Goal: Information Seeking & Learning: Learn about a topic

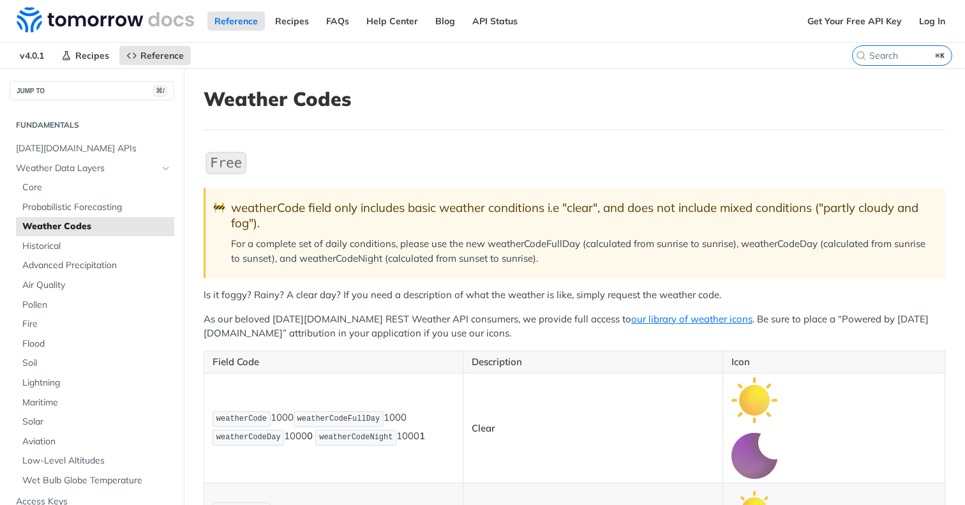
click at [136, 26] on img at bounding box center [105, 20] width 177 height 26
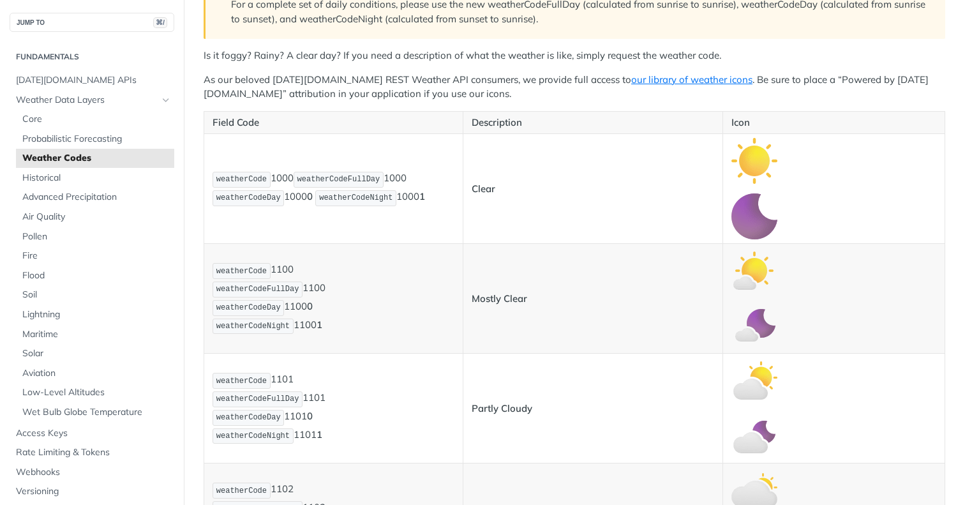
scroll to position [302, 0]
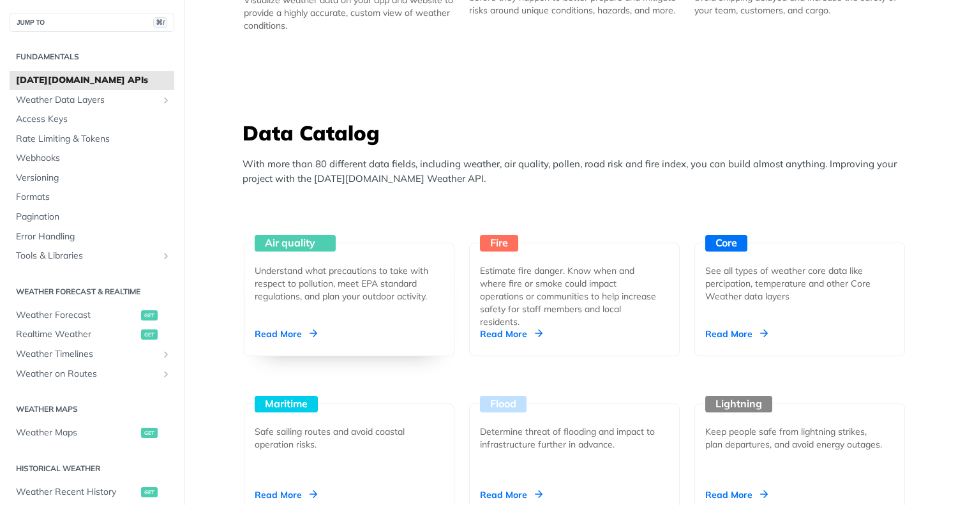
scroll to position [1018, 0]
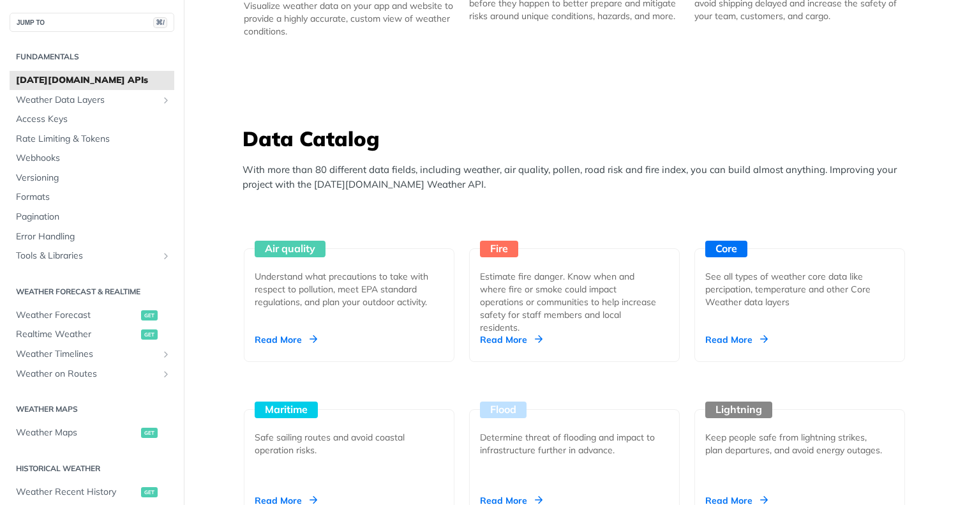
click at [431, 181] on p "With more than 80 different data fields, including weather, air quality, pollen…" at bounding box center [577, 177] width 670 height 29
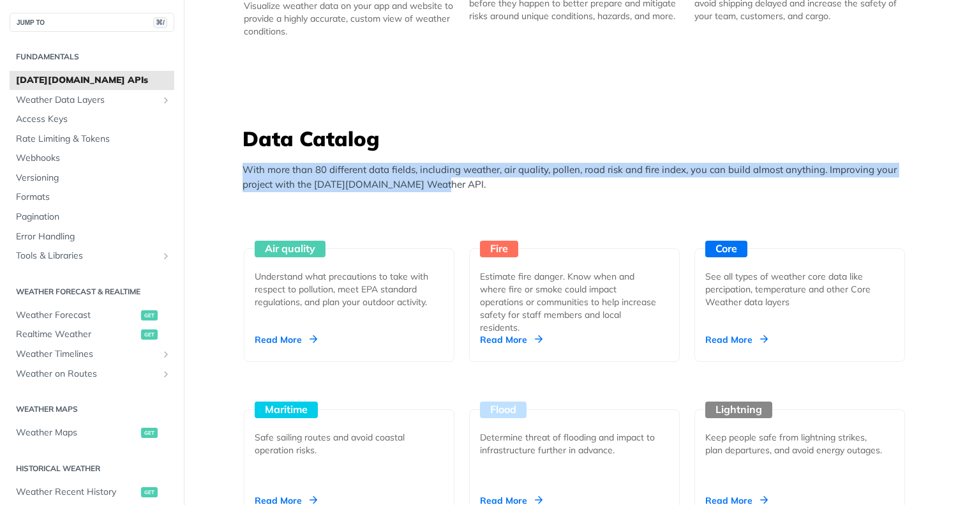
drag, startPoint x: 421, startPoint y: 181, endPoint x: 247, endPoint y: 167, distance: 174.7
click at [247, 167] on p "With more than 80 different data fields, including weather, air quality, pollen…" at bounding box center [577, 177] width 670 height 29
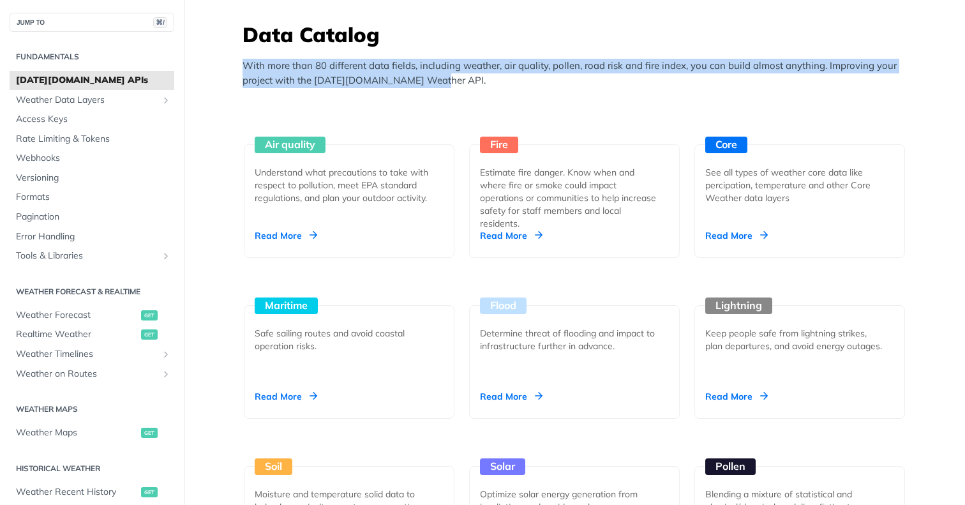
scroll to position [1125, 0]
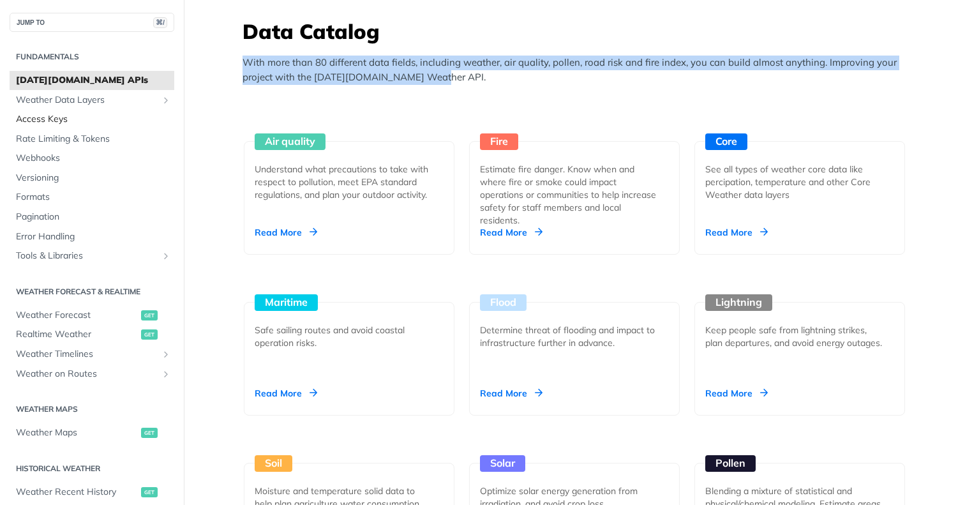
click at [74, 121] on span "Access Keys" at bounding box center [93, 119] width 155 height 13
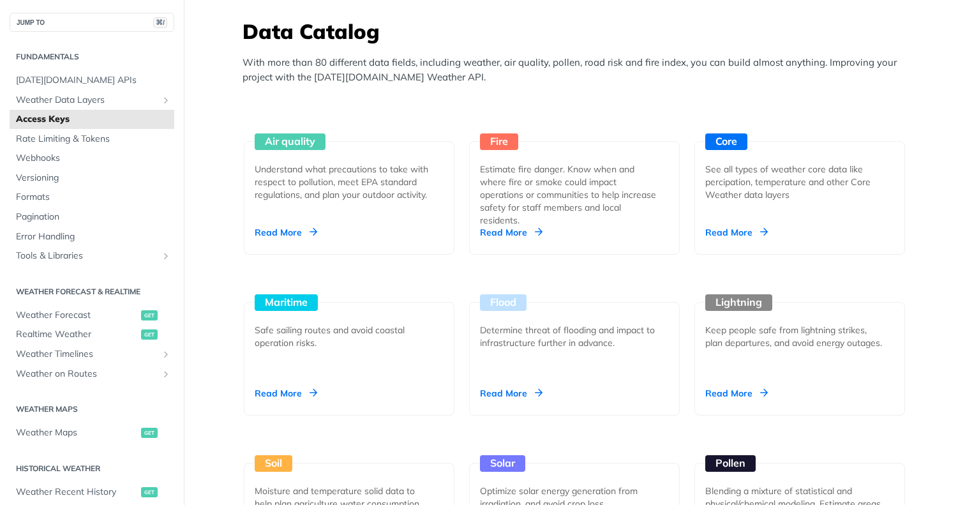
scroll to position [299, 0]
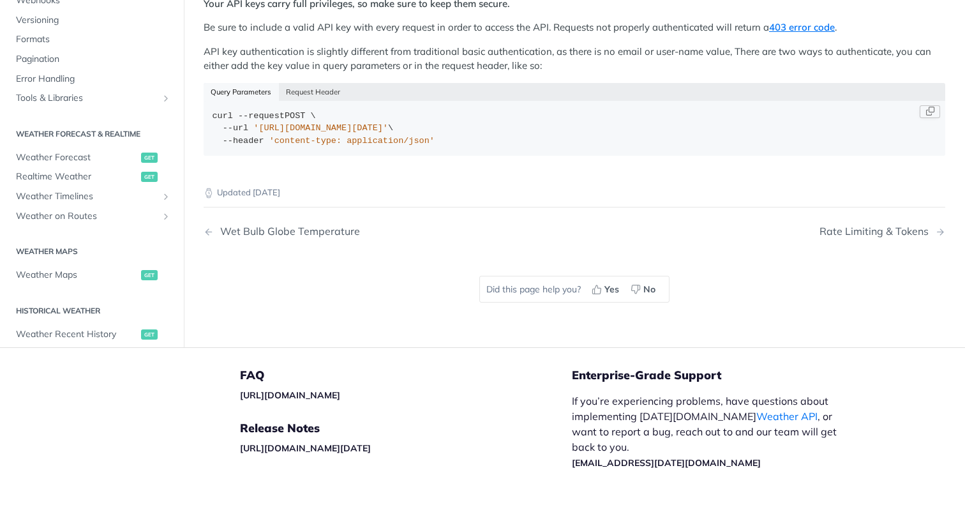
click at [247, 123] on span "--url" at bounding box center [236, 128] width 26 height 10
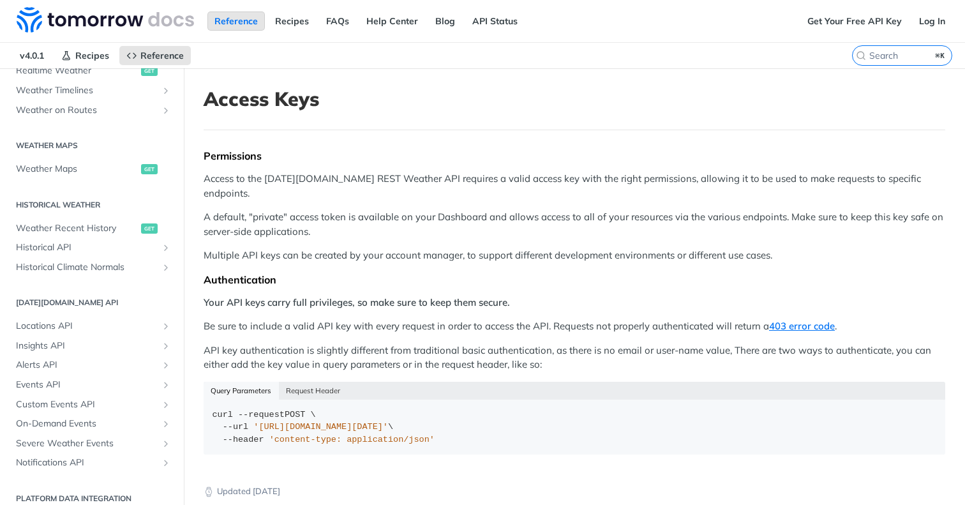
scroll to position [0, 0]
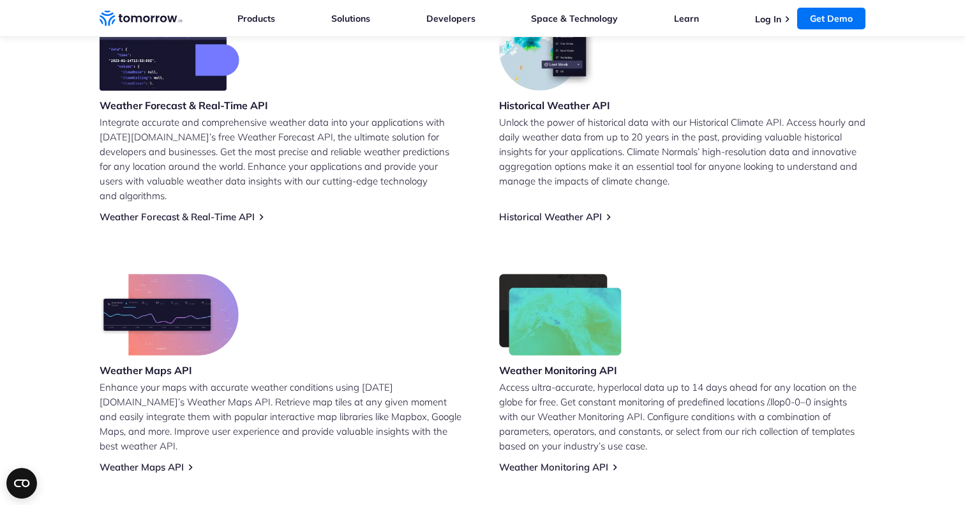
scroll to position [515, 0]
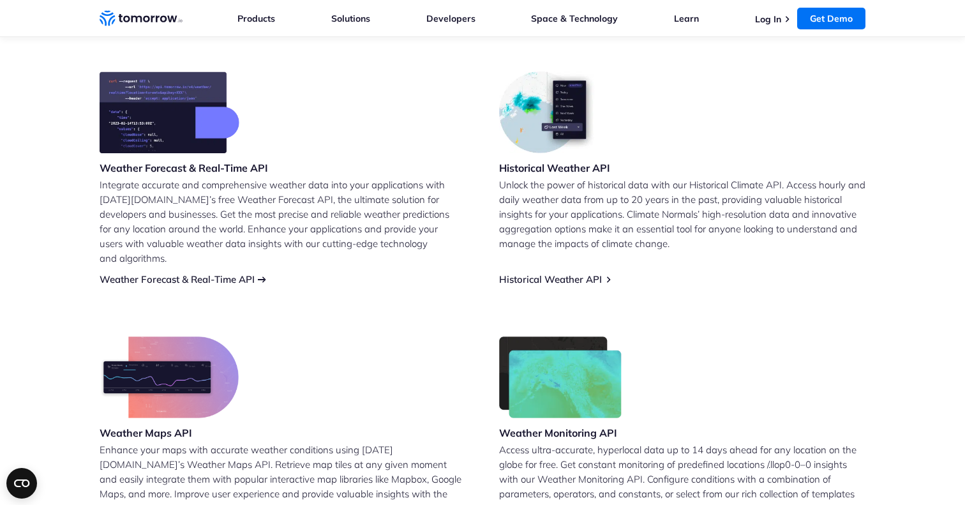
click at [211, 273] on link "Weather Forecast & Real-Time API" at bounding box center [177, 279] width 155 height 12
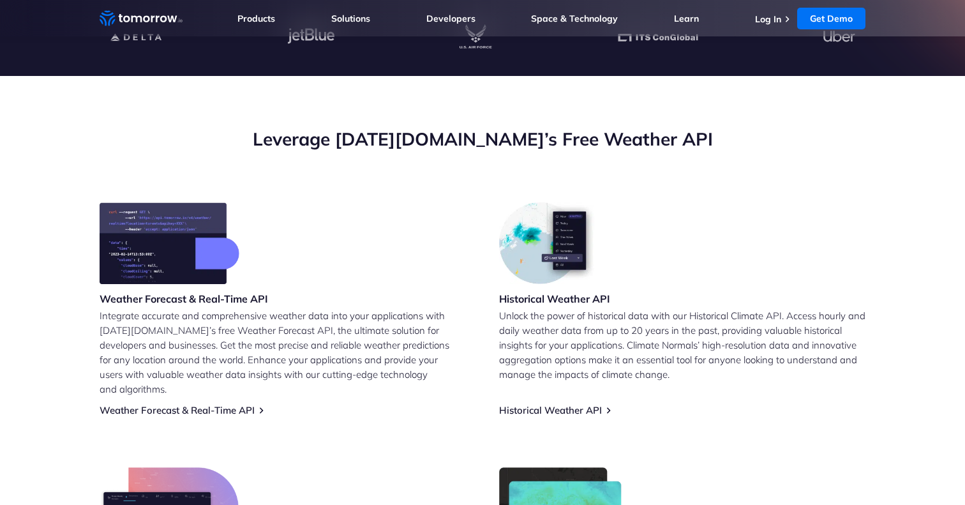
scroll to position [288, 0]
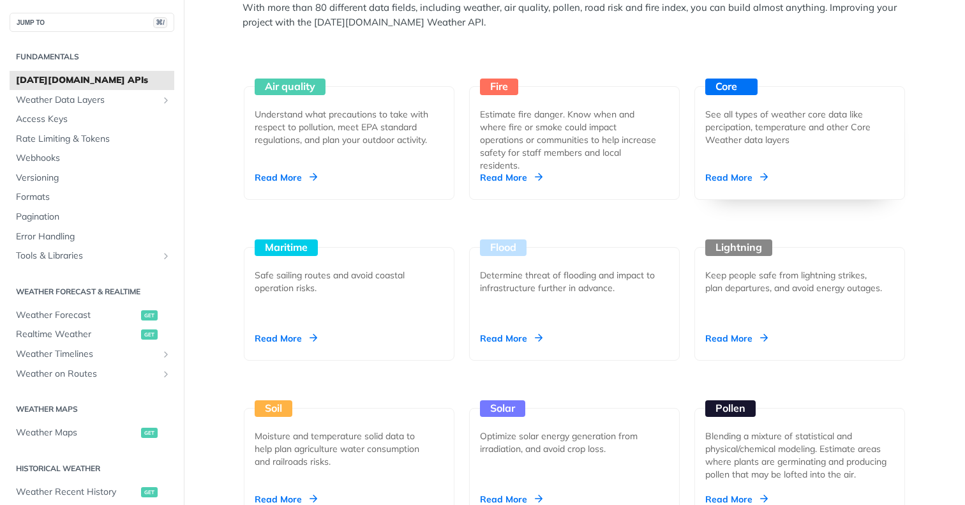
scroll to position [1203, 0]
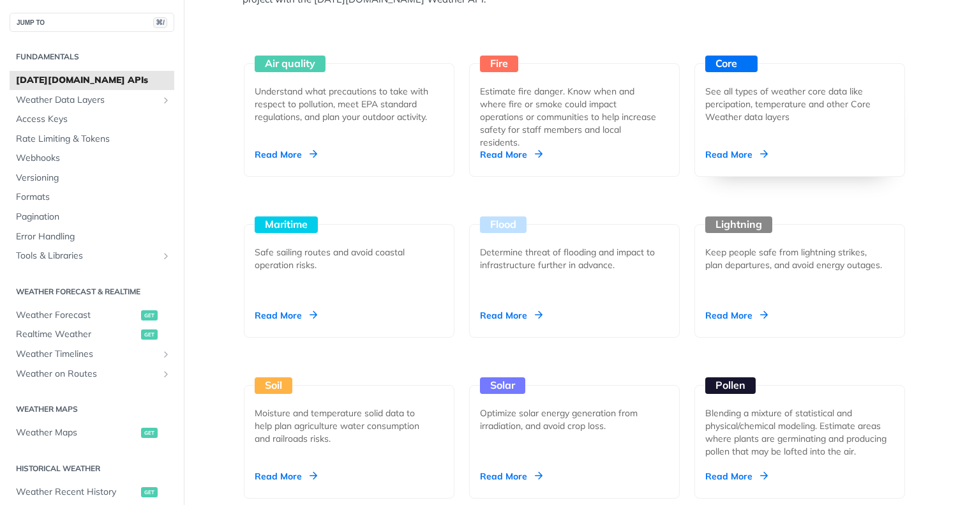
click at [769, 114] on div "See all types of weather core data like percipation, temperature and other Core…" at bounding box center [794, 104] width 179 height 38
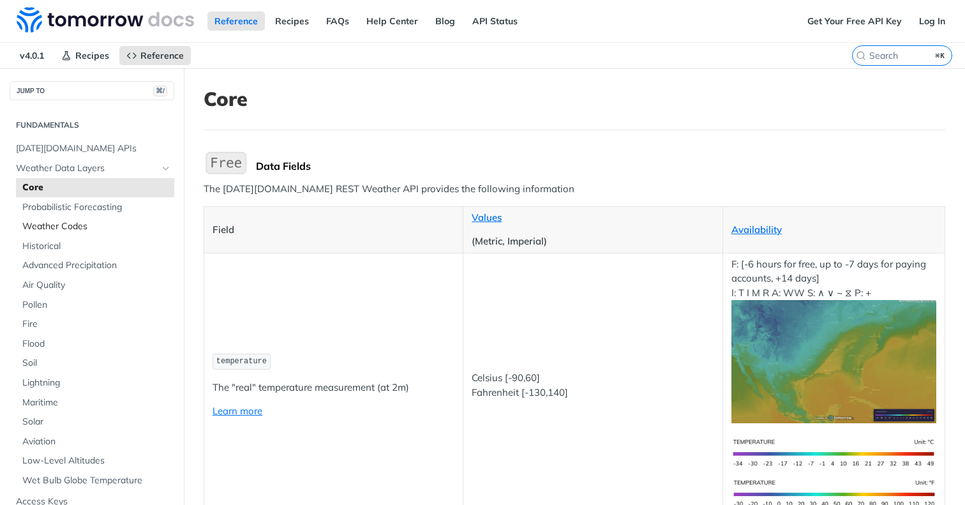
click at [33, 223] on span "Weather Codes" at bounding box center [96, 226] width 149 height 13
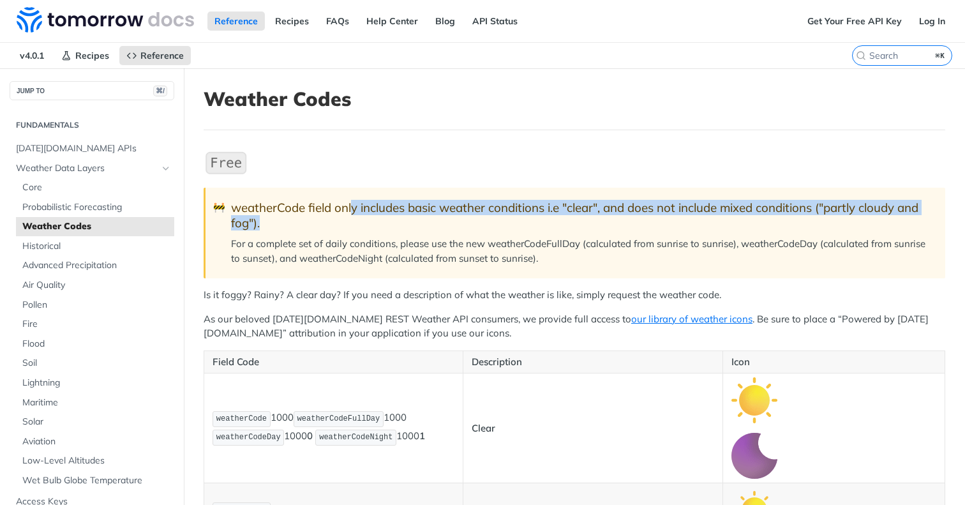
drag, startPoint x: 355, startPoint y: 205, endPoint x: 474, endPoint y: 216, distance: 119.7
click at [474, 216] on div "weatherCode field only includes basic weather conditions i.e "clear", and does …" at bounding box center [581, 215] width 701 height 30
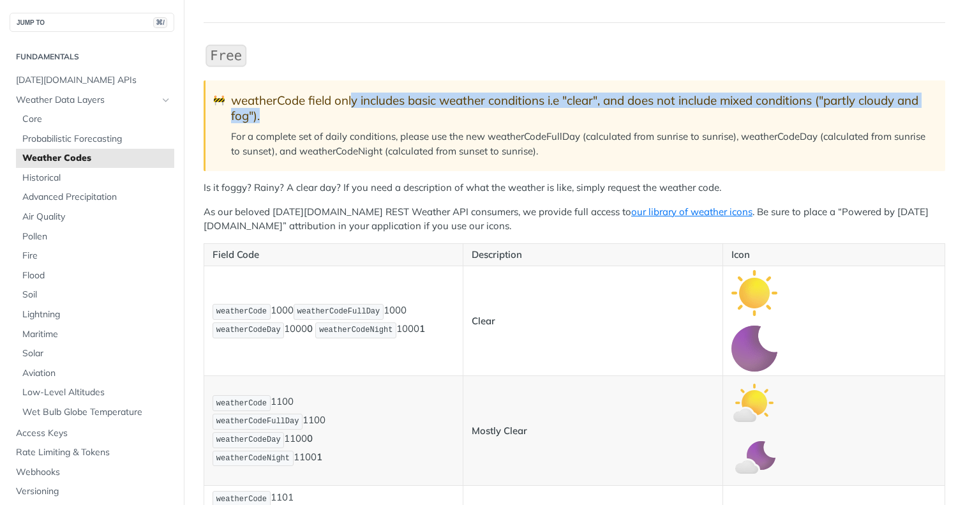
scroll to position [108, 0]
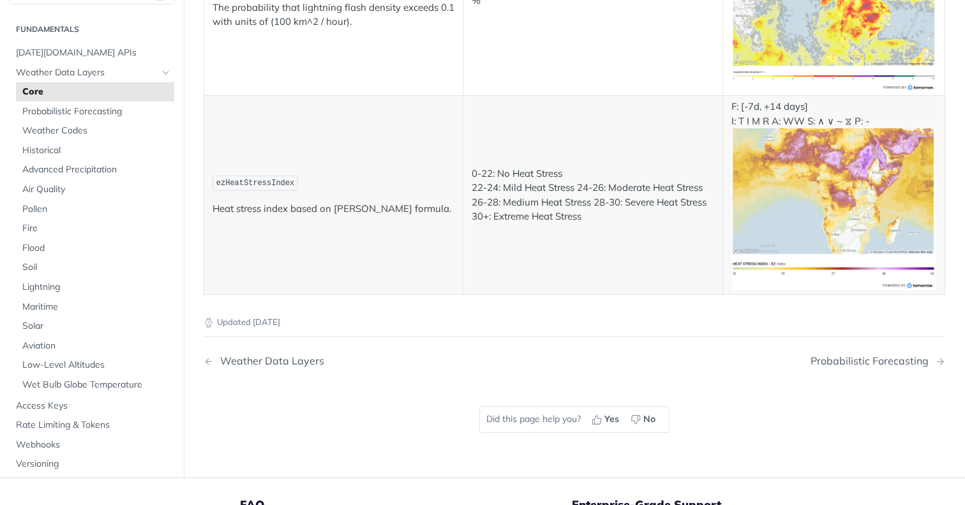
scroll to position [6844, 0]
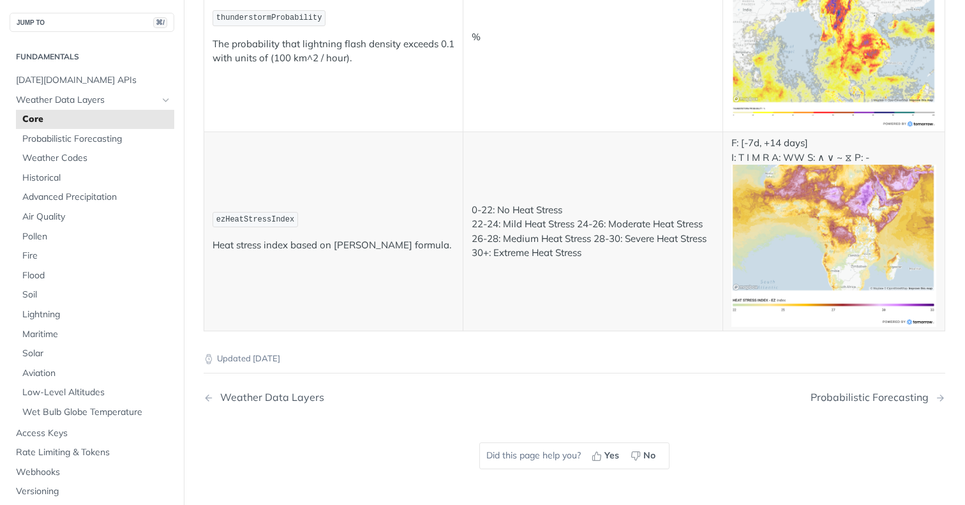
click at [237, 191] on td "ezHeatStressIndex Heat stress index based on Ezra-Zohar formula." at bounding box center [333, 231] width 259 height 198
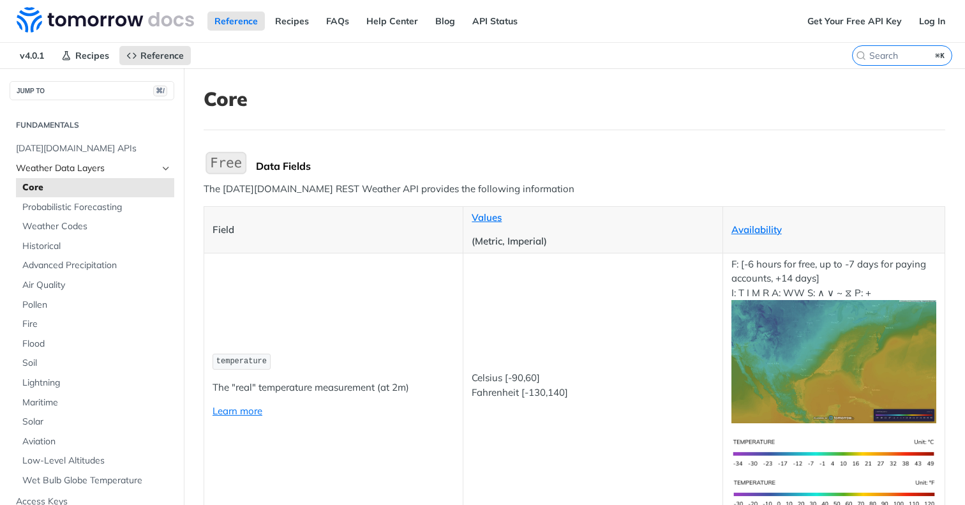
scroll to position [0, 0]
click at [86, 166] on span "Weather Data Layers" at bounding box center [87, 168] width 142 height 13
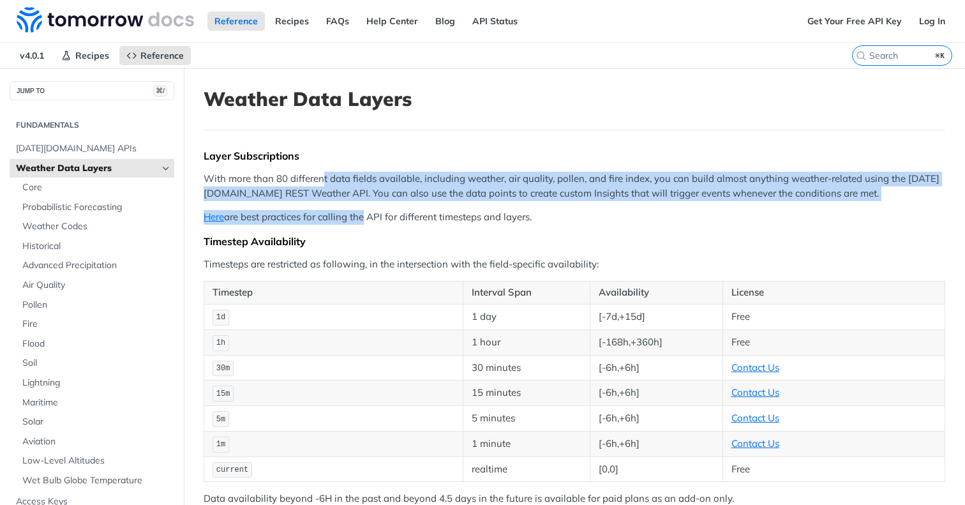
drag, startPoint x: 323, startPoint y: 182, endPoint x: 362, endPoint y: 211, distance: 48.4
click at [362, 211] on p "Here are best practices for calling the API for different timesteps and layers." at bounding box center [574, 217] width 741 height 15
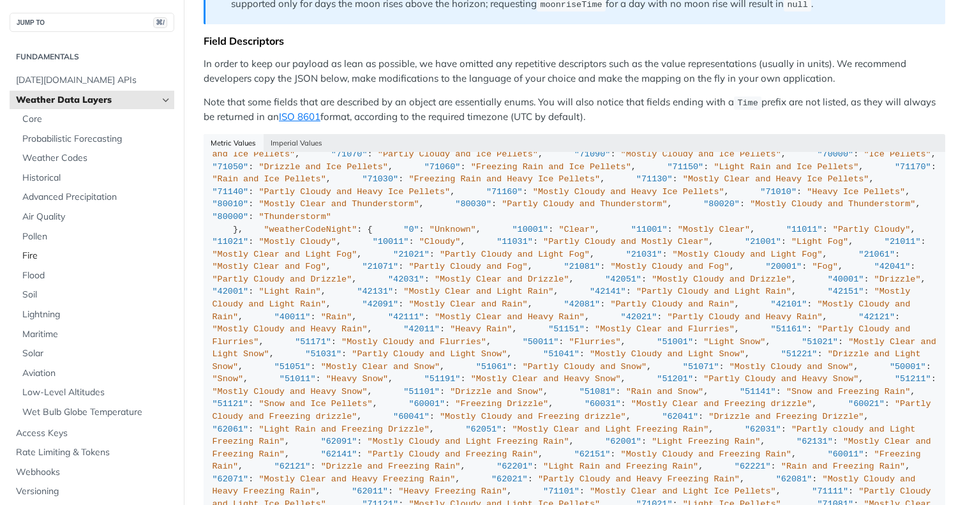
scroll to position [1064, 0]
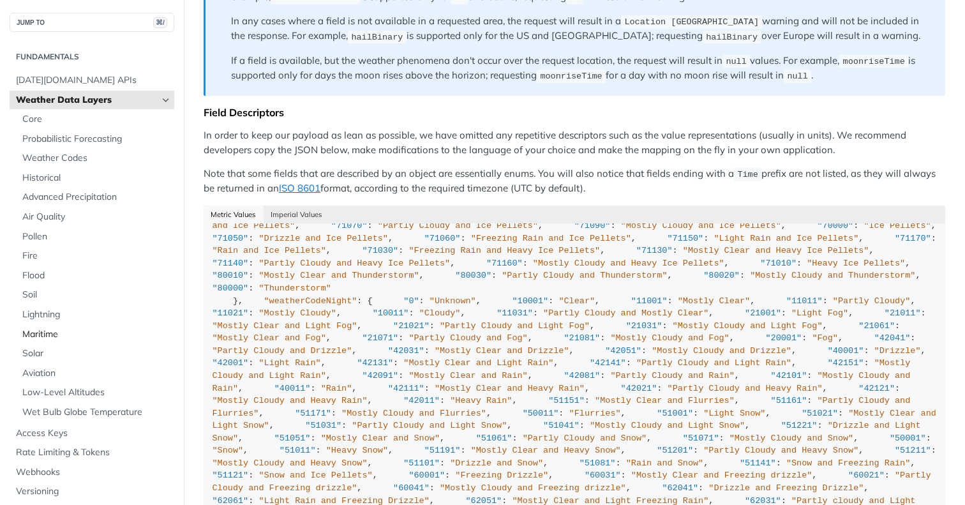
click at [50, 328] on span "Maritime" at bounding box center [96, 334] width 149 height 13
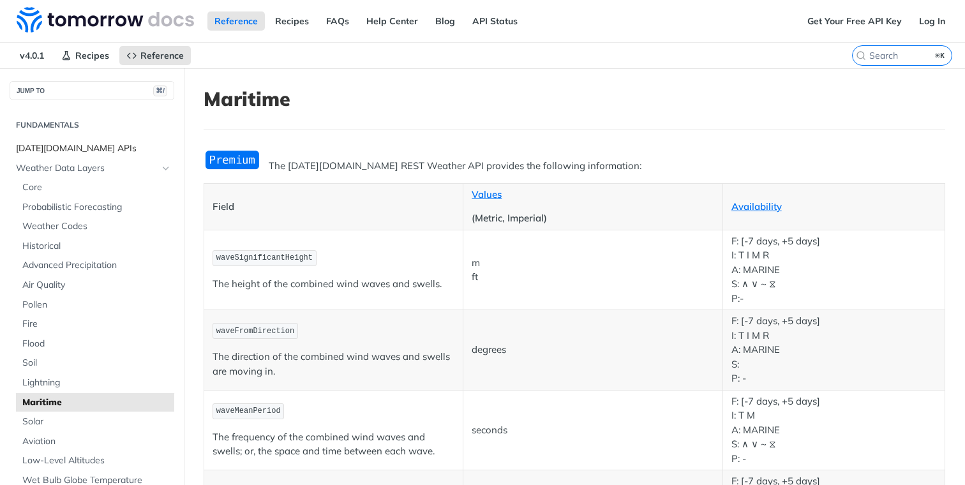
click at [69, 152] on span "[DATE][DOMAIN_NAME] APIs" at bounding box center [93, 148] width 155 height 13
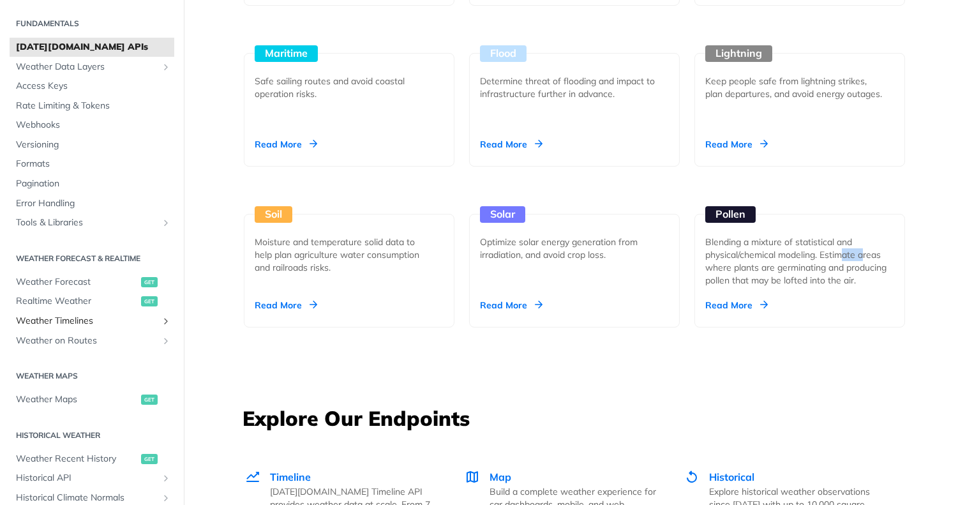
scroll to position [34, 0]
click at [68, 276] on span "Weather Forecast" at bounding box center [77, 280] width 122 height 13
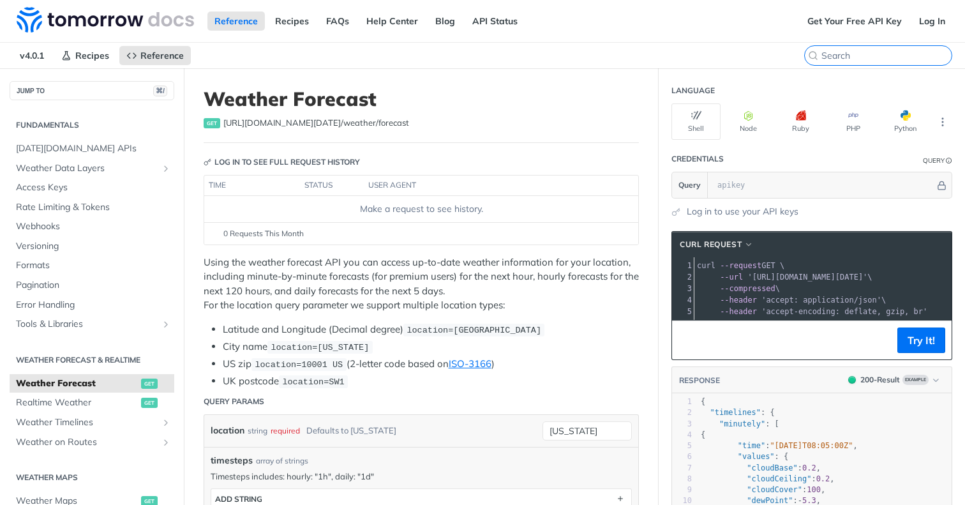
click at [905, 54] on input "search" at bounding box center [886, 55] width 130 height 11
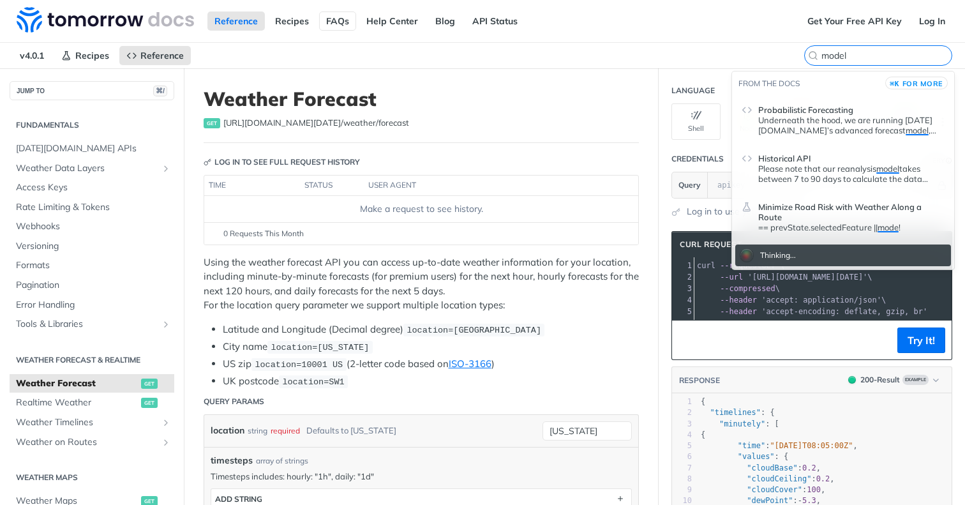
type input "model"
click at [325, 20] on link "FAQs" at bounding box center [337, 20] width 37 height 19
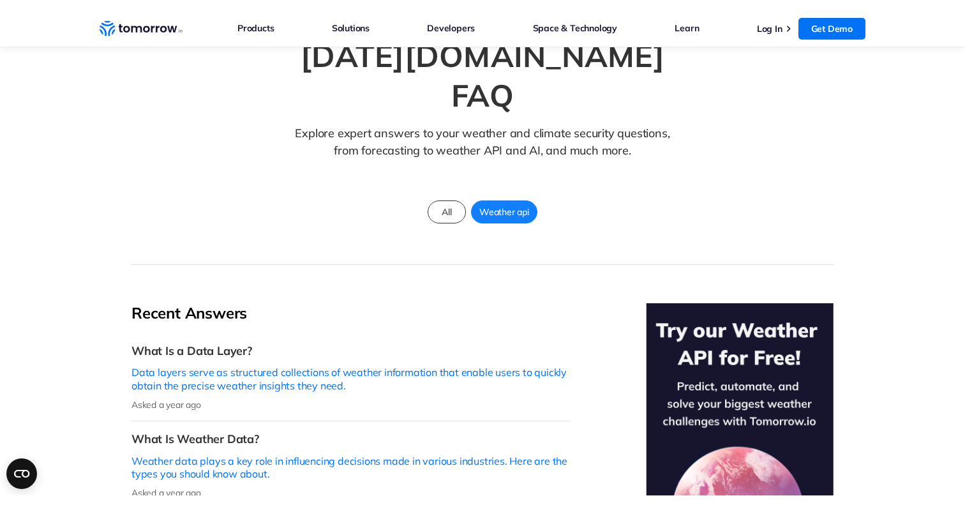
scroll to position [54, 0]
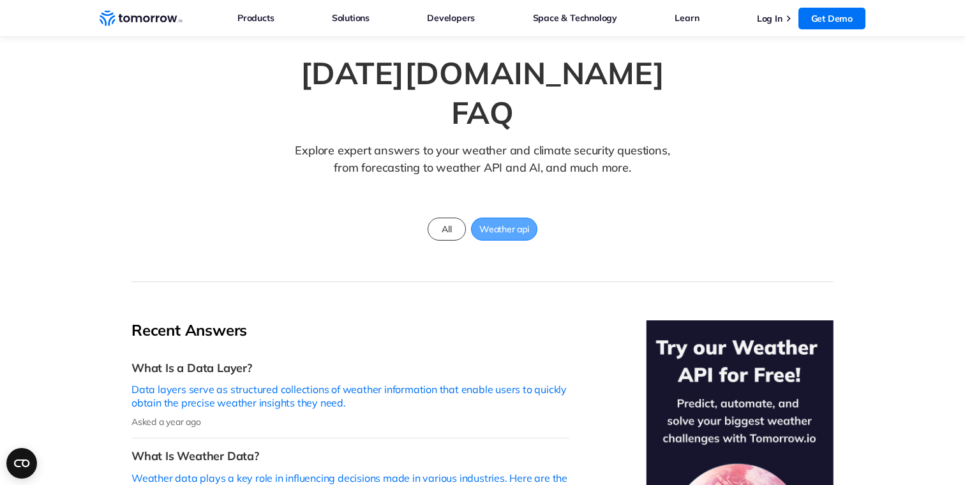
click at [516, 221] on span "Weather api" at bounding box center [503, 229] width 65 height 17
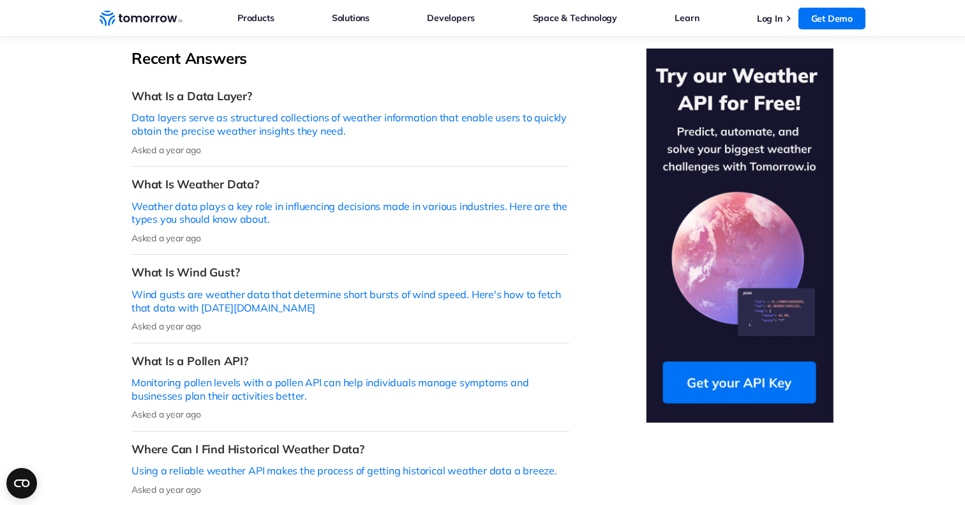
scroll to position [359, 0]
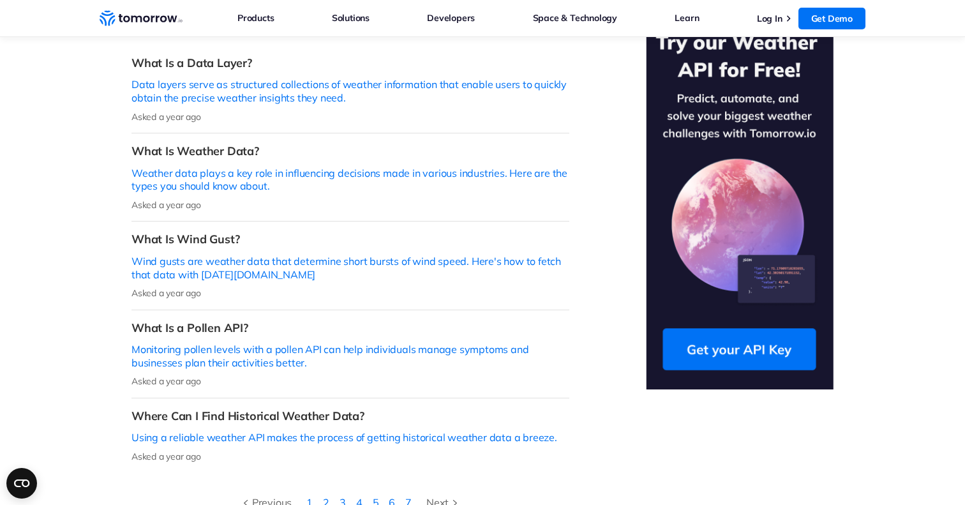
click at [448, 494] on div "Next" at bounding box center [443, 502] width 35 height 17
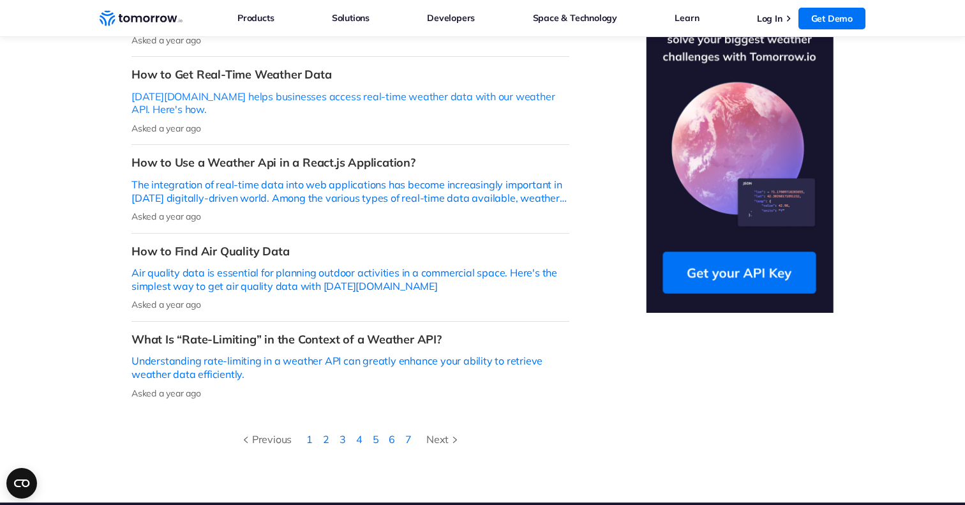
scroll to position [452, 0]
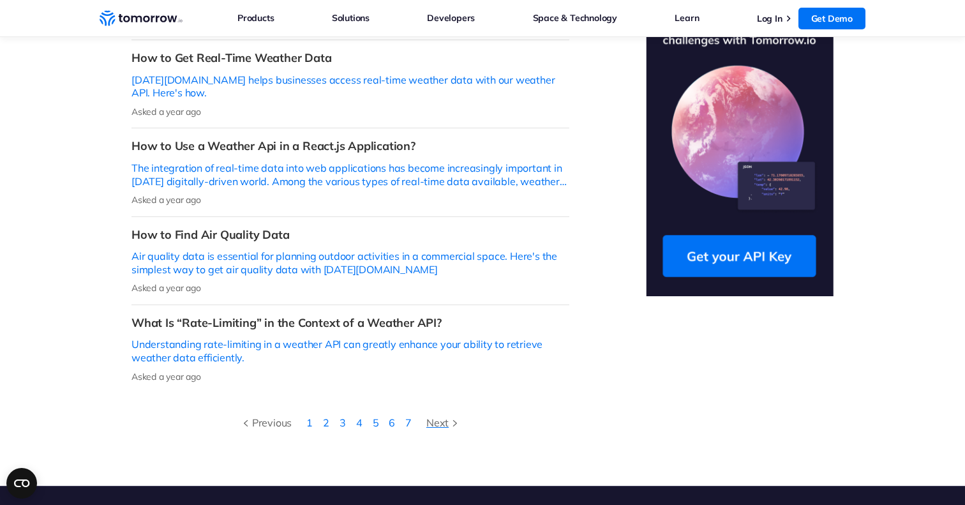
click at [449, 414] on div "Next" at bounding box center [443, 422] width 35 height 17
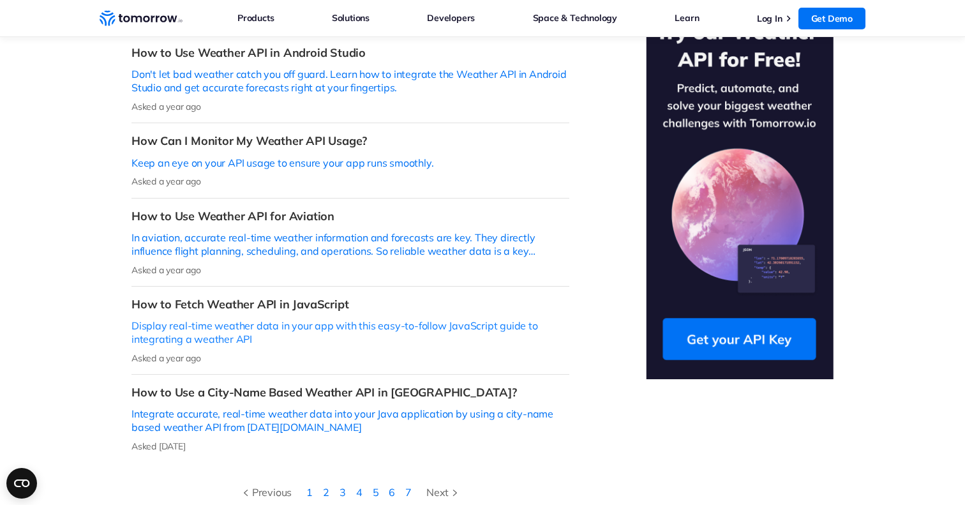
scroll to position [379, 0]
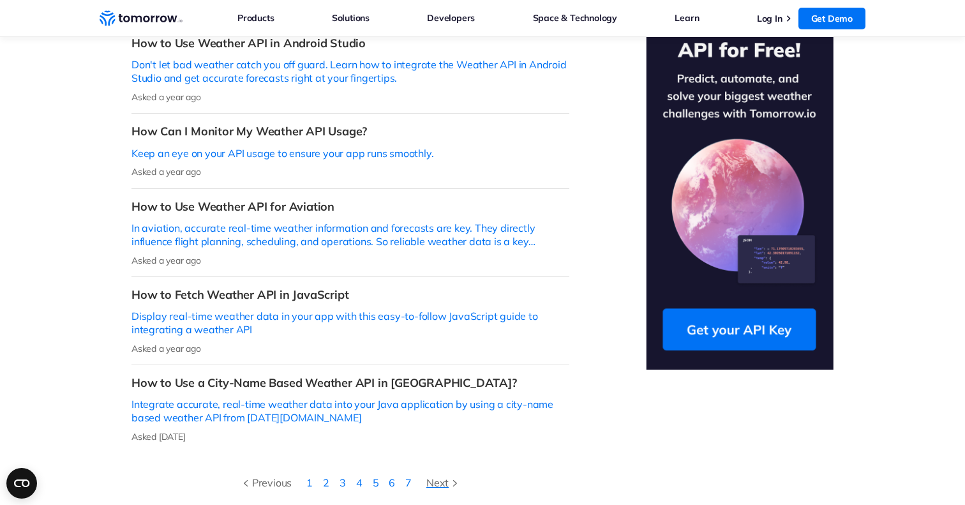
click at [447, 474] on div "Next" at bounding box center [443, 482] width 35 height 17
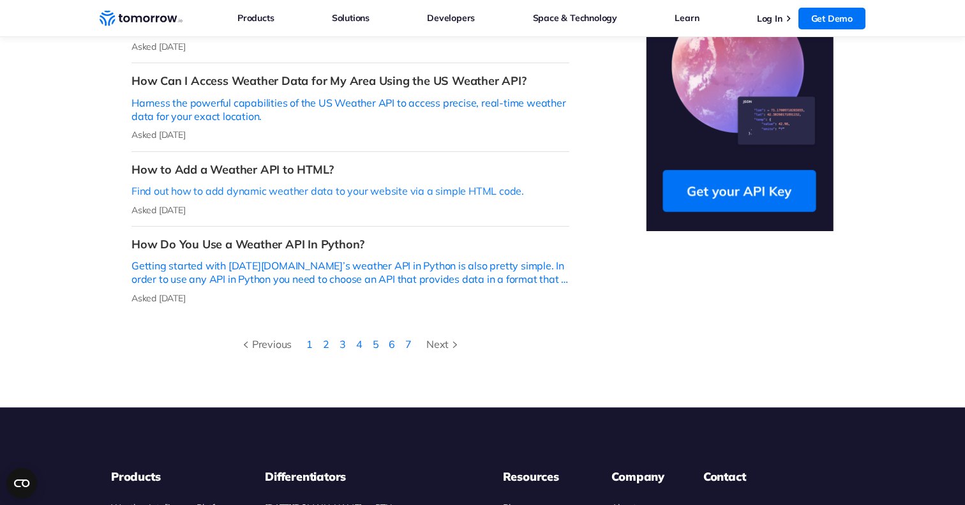
scroll to position [523, 0]
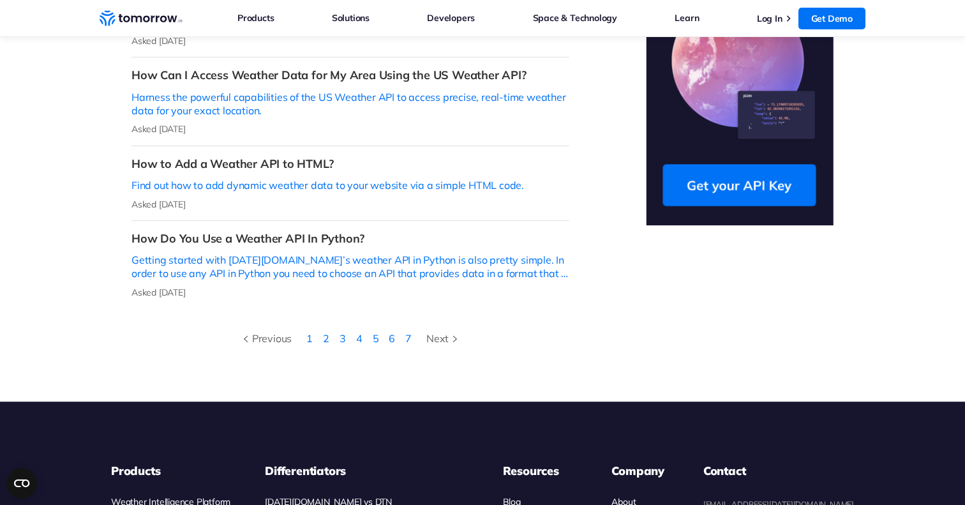
click at [454, 313] on li "Next" at bounding box center [444, 338] width 54 height 50
click at [444, 330] on div "Next" at bounding box center [443, 338] width 35 height 17
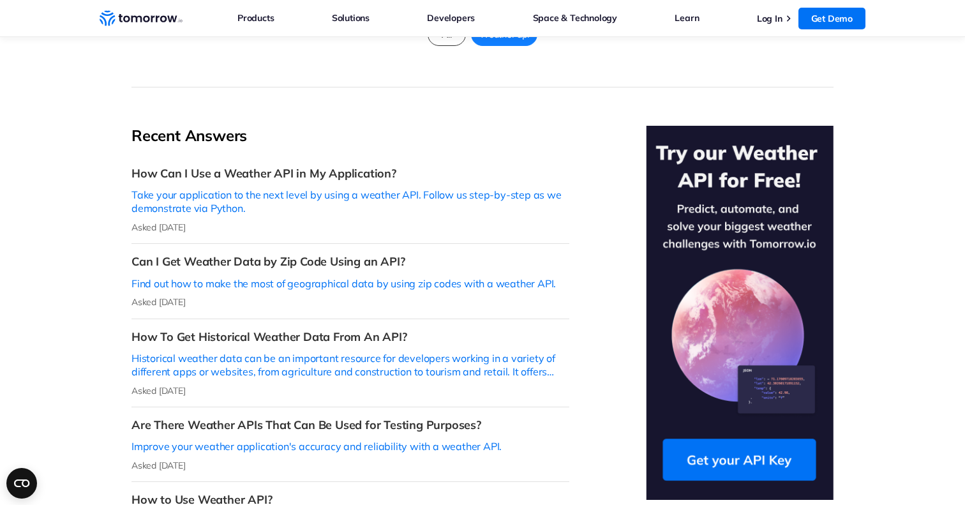
scroll to position [380, 0]
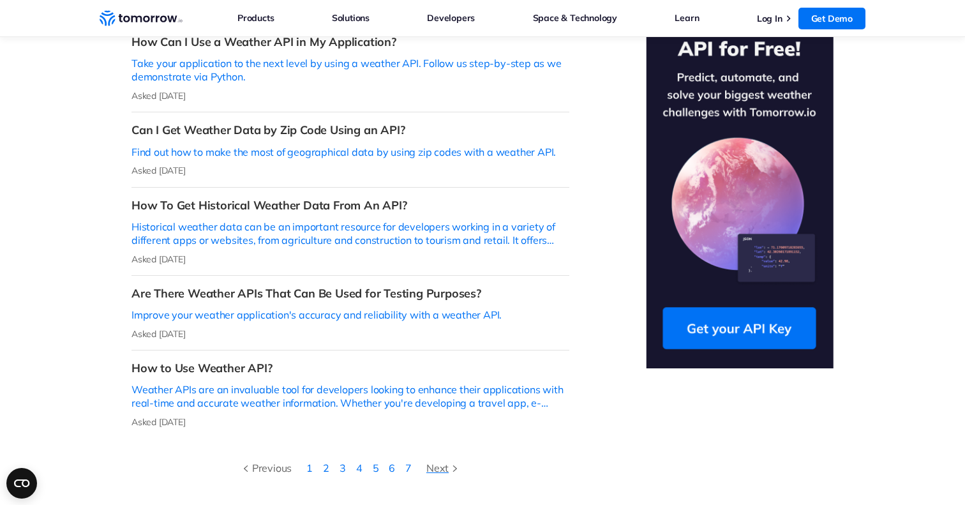
click at [462, 459] on link "Next" at bounding box center [444, 467] width 54 height 17
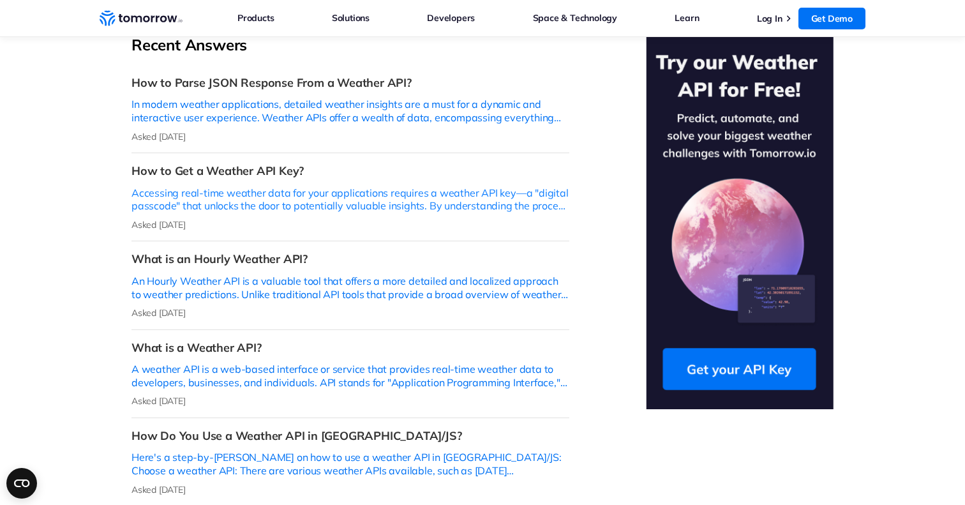
scroll to position [343, 0]
